Goal: Entertainment & Leisure: Consume media (video, audio)

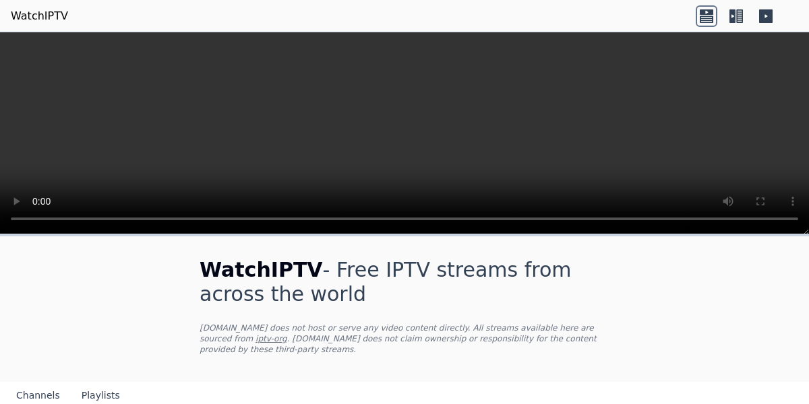
scroll to position [206, 0]
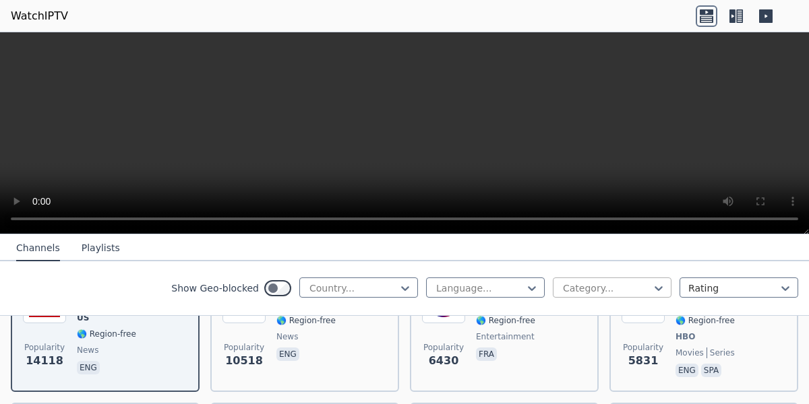
click at [628, 284] on div at bounding box center [606, 288] width 90 height 13
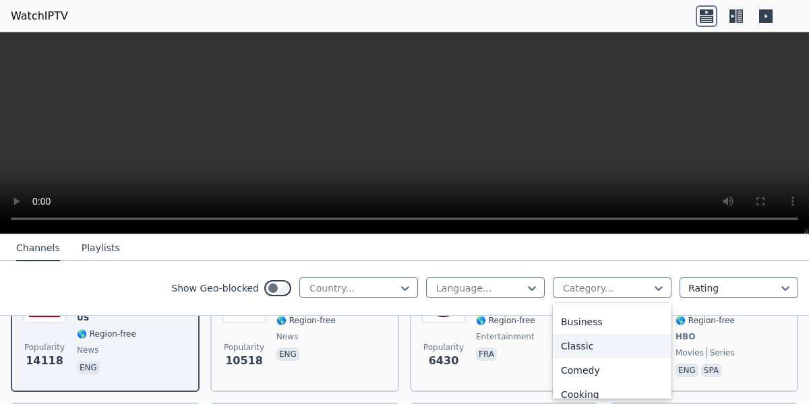
scroll to position [137, 0]
type input "*"
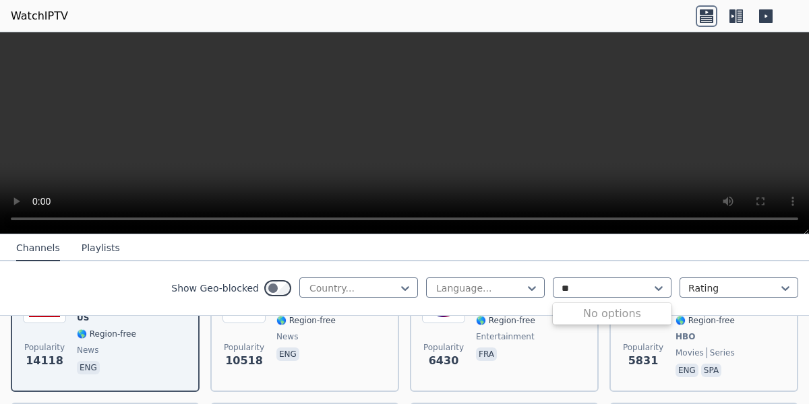
type input "*"
type input "***"
click at [592, 313] on div "Sports" at bounding box center [612, 318] width 119 height 24
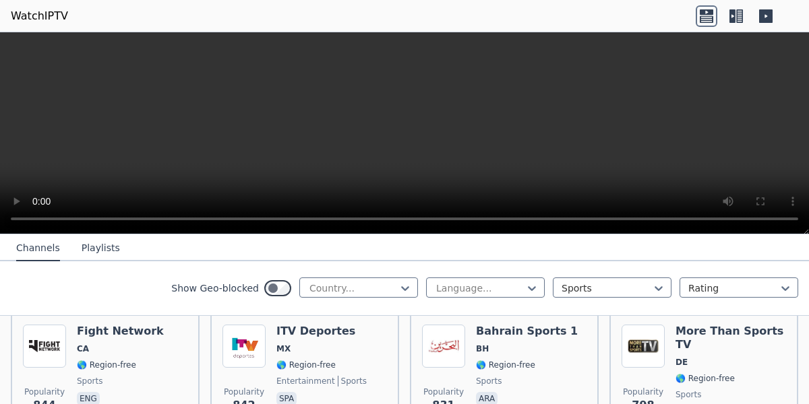
scroll to position [962, 0]
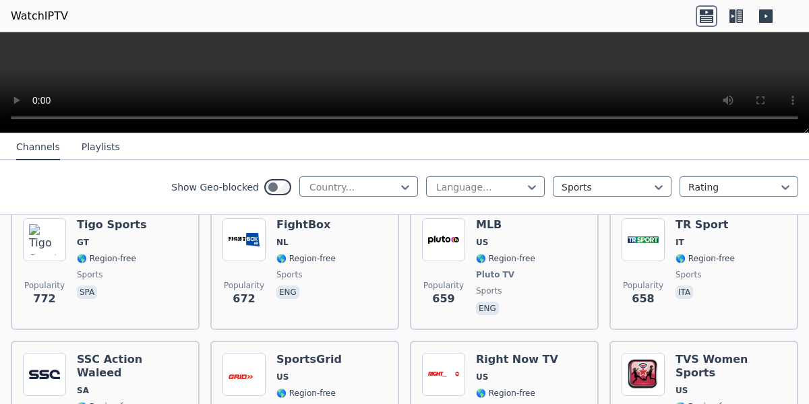
drag, startPoint x: 806, startPoint y: 231, endPoint x: 752, endPoint y: 77, distance: 163.5
click at [752, 77] on div at bounding box center [404, 82] width 809 height 101
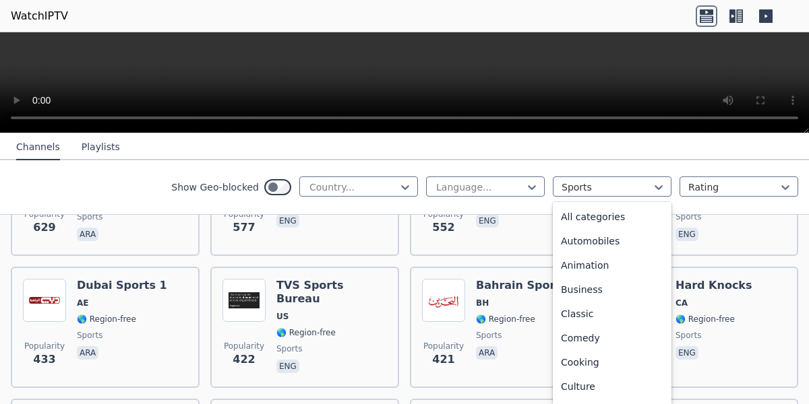
scroll to position [415, 0]
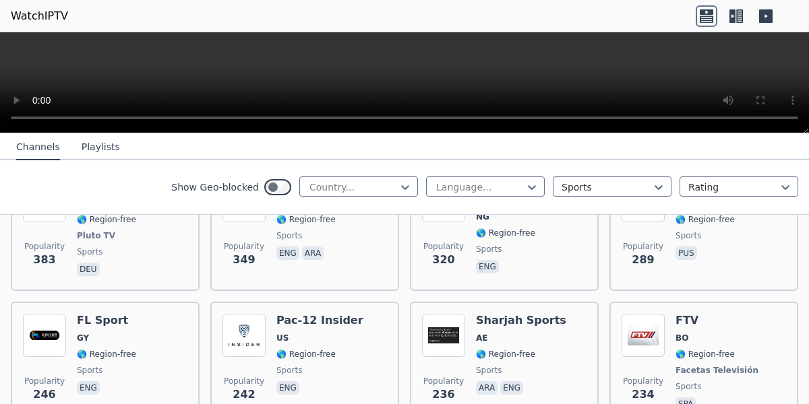
scroll to position [1408, 0]
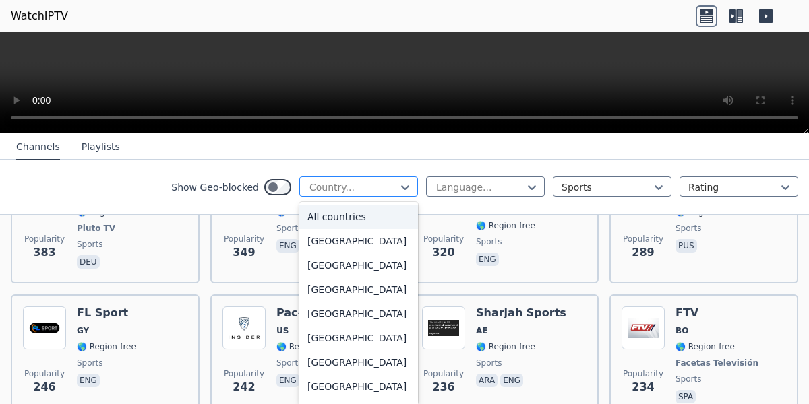
click at [376, 189] on div at bounding box center [353, 187] width 90 height 13
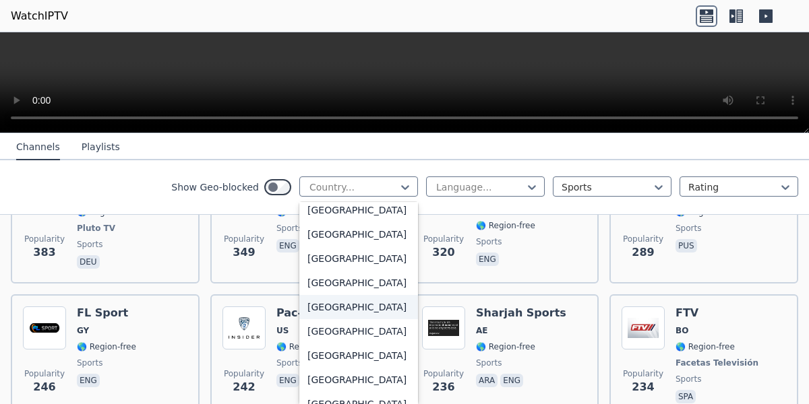
scroll to position [4675, 0]
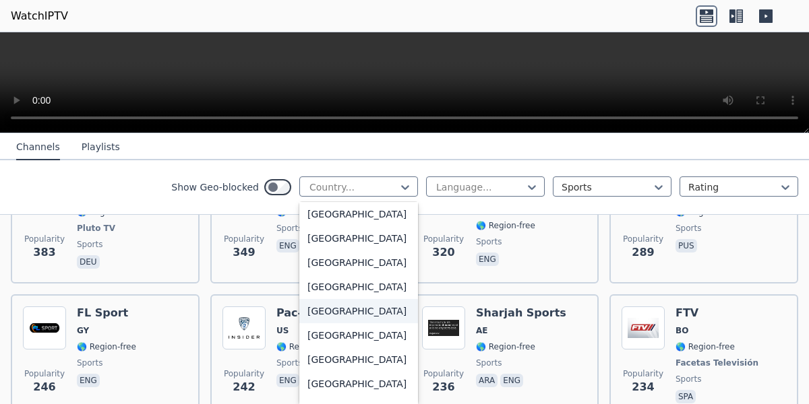
click at [359, 324] on div "[GEOGRAPHIC_DATA]" at bounding box center [358, 311] width 119 height 24
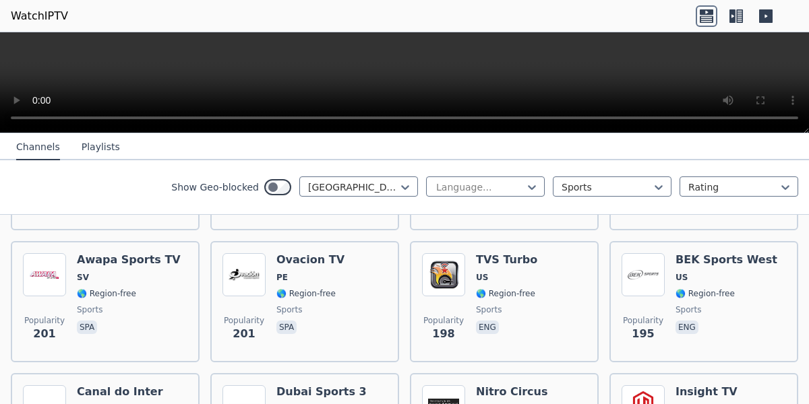
scroll to position [1749, 0]
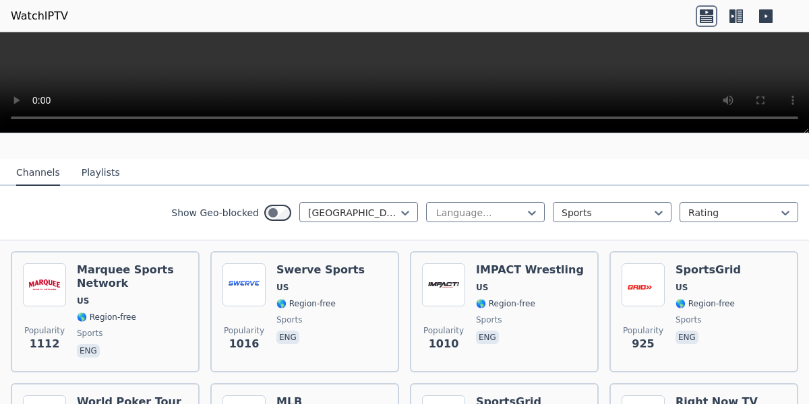
scroll to position [78, 0]
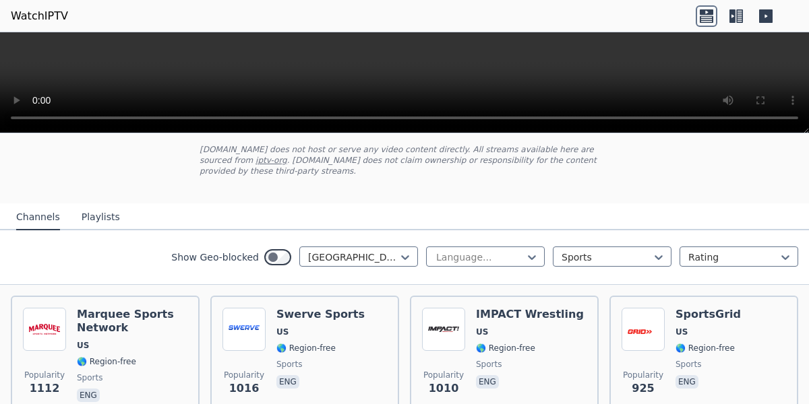
click at [406, 280] on div "Show Geo-blocked [GEOGRAPHIC_DATA] Language... Sports Rating" at bounding box center [404, 258] width 809 height 55
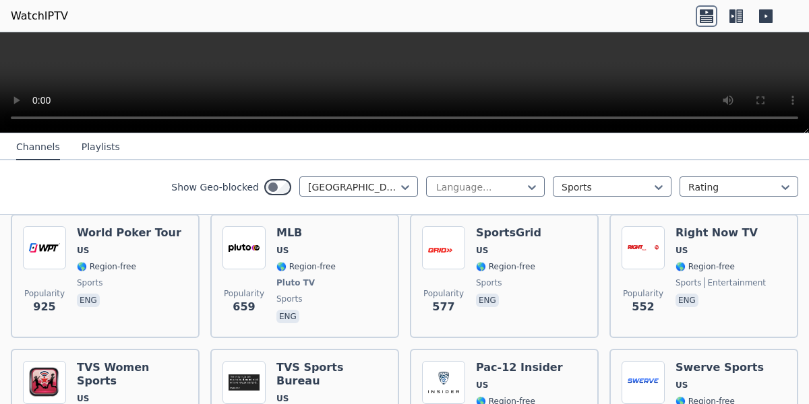
scroll to position [257, 0]
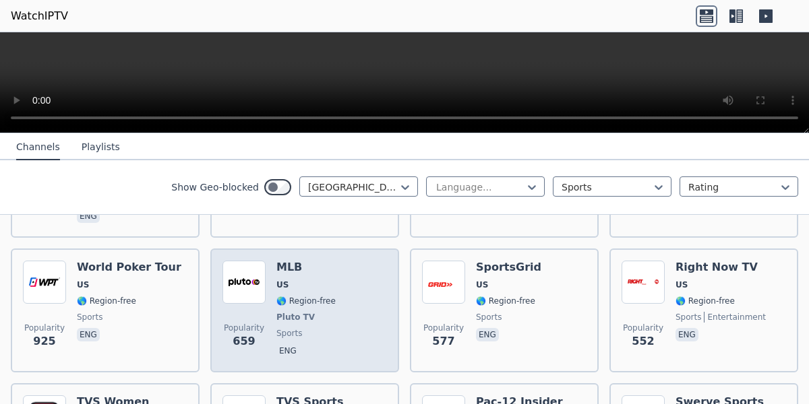
click at [305, 272] on h6 "MLB" at bounding box center [305, 267] width 59 height 13
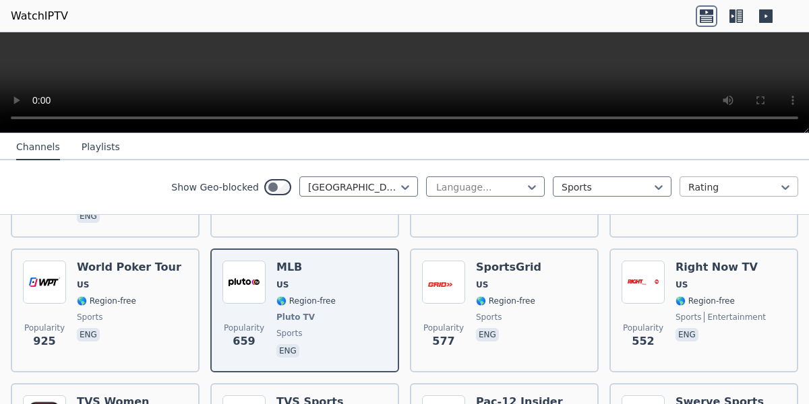
click at [712, 187] on div at bounding box center [733, 187] width 90 height 13
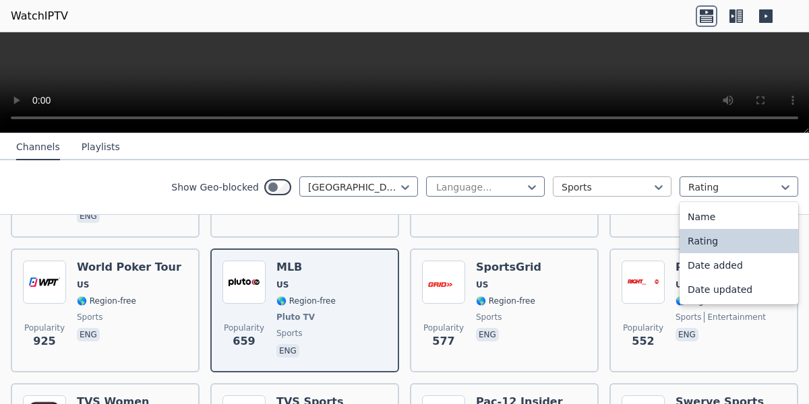
click at [623, 187] on div at bounding box center [606, 187] width 90 height 13
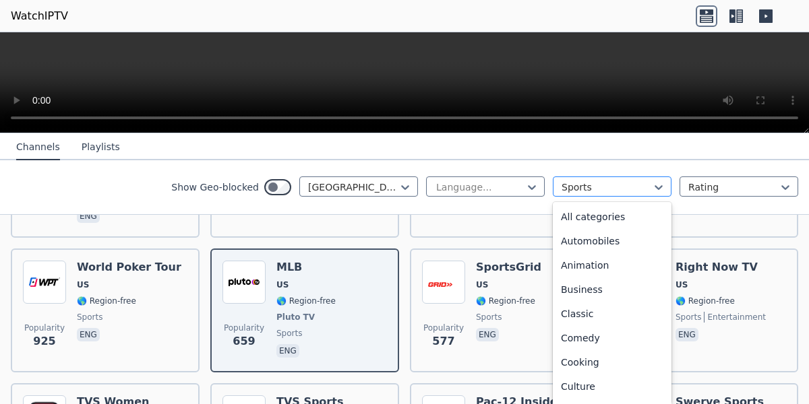
scroll to position [415, 0]
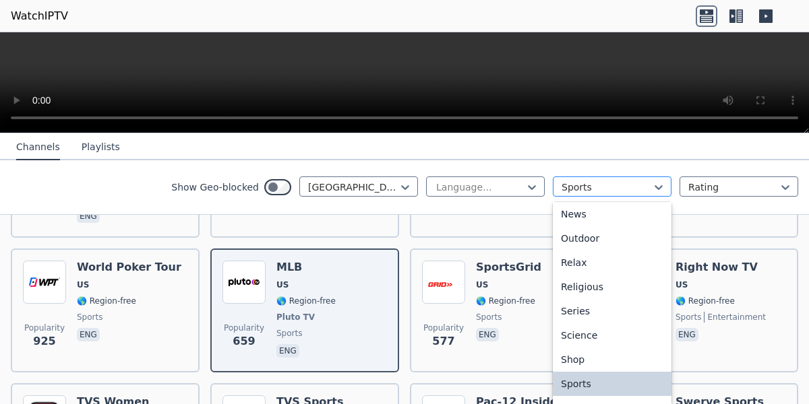
type input "*"
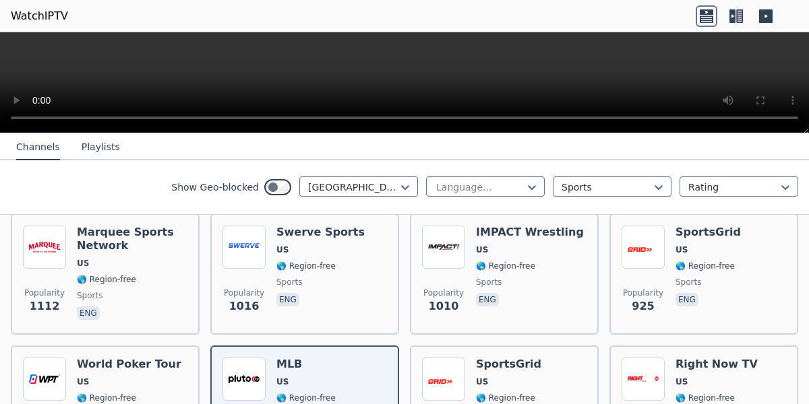
scroll to position [133, 0]
